Goal: Communication & Community: Connect with others

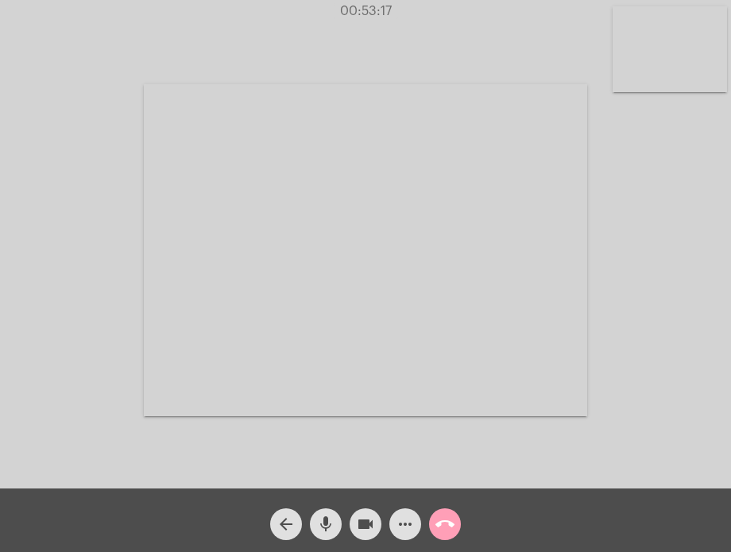
drag, startPoint x: 0, startPoint y: 0, endPoint x: 442, endPoint y: 520, distance: 682.0
click at [442, 520] on mat-icon "call_end" at bounding box center [444, 524] width 19 height 19
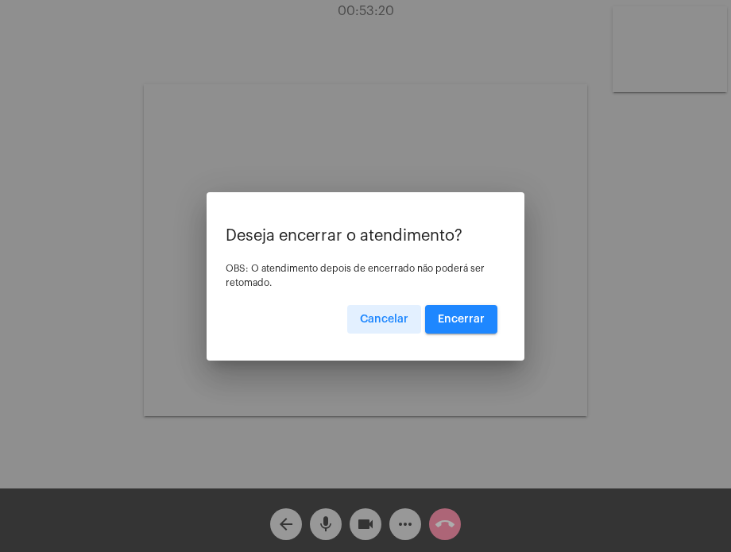
click at [474, 316] on span "Encerrar" at bounding box center [461, 319] width 47 height 11
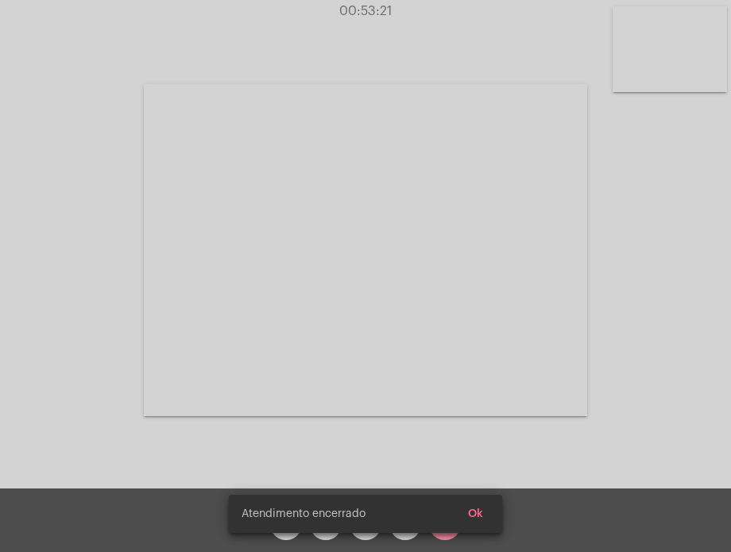
click at [474, 316] on video at bounding box center [365, 250] width 443 height 332
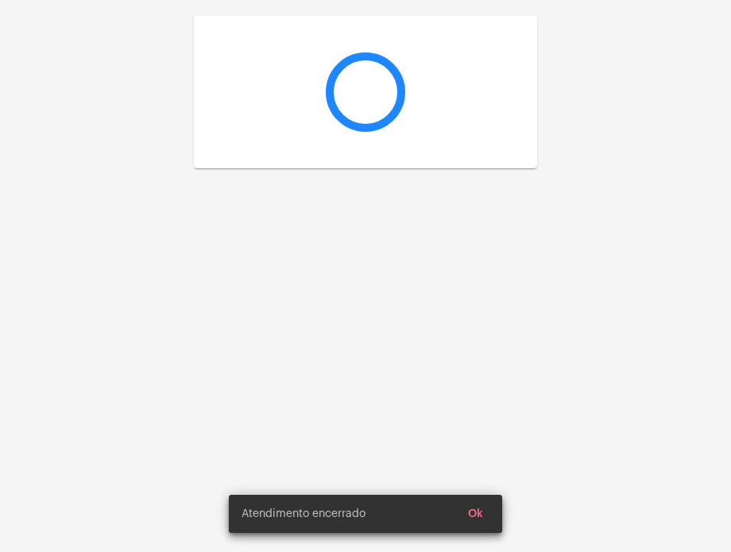
click at [474, 316] on div at bounding box center [365, 276] width 731 height 552
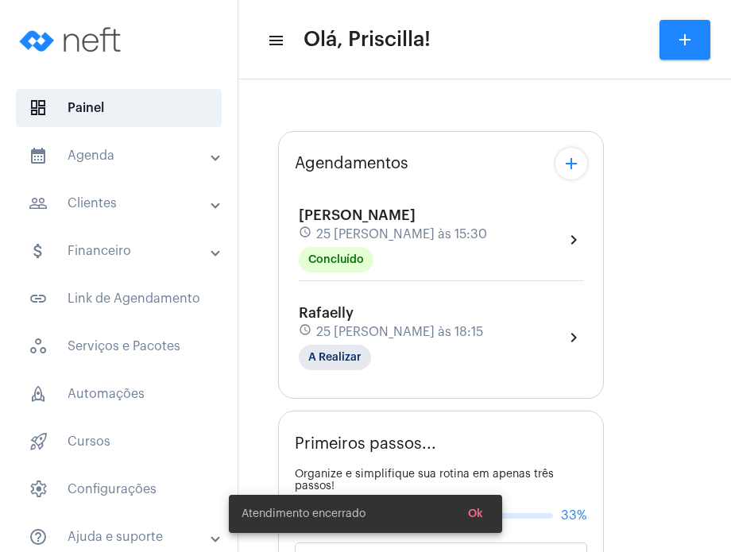
type input "[URL][DOMAIN_NAME][PERSON_NAME][PERSON_NAME]"
